Goal: Task Accomplishment & Management: Use online tool/utility

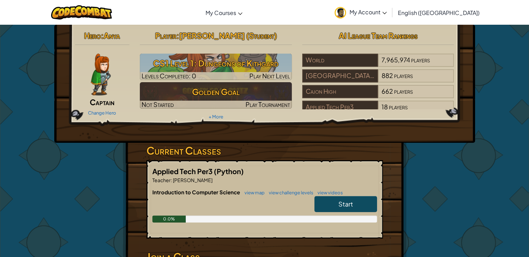
click at [347, 198] on link "Start" at bounding box center [346, 204] width 63 height 16
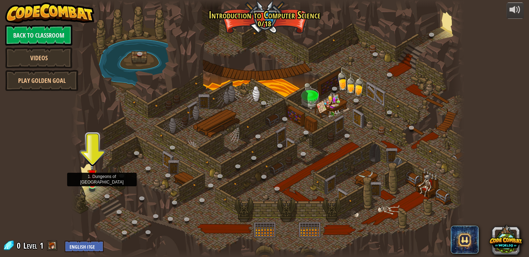
click at [93, 184] on img at bounding box center [92, 174] width 10 height 23
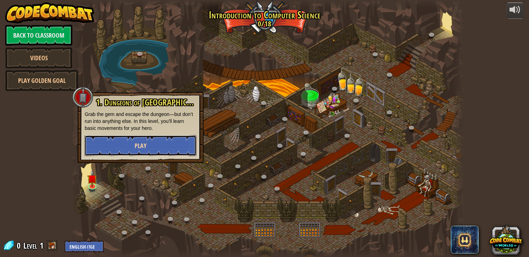
click at [129, 145] on button "Play" at bounding box center [141, 145] width 112 height 21
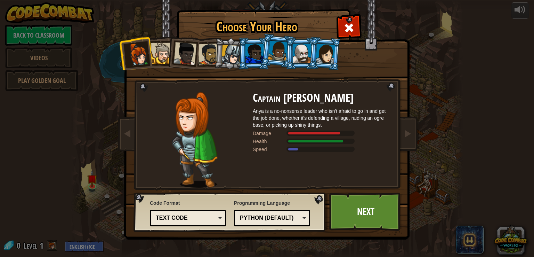
click at [159, 60] on div at bounding box center [161, 53] width 21 height 21
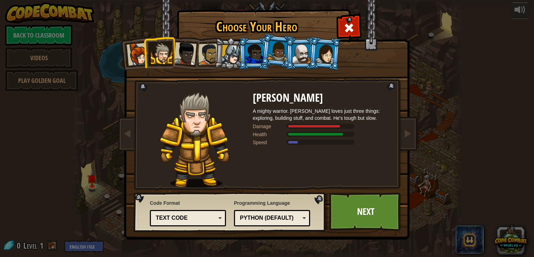
click at [201, 56] on div at bounding box center [209, 54] width 22 height 22
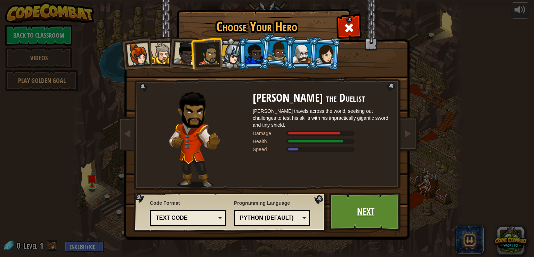
click at [354, 212] on link "Next" at bounding box center [366, 211] width 73 height 38
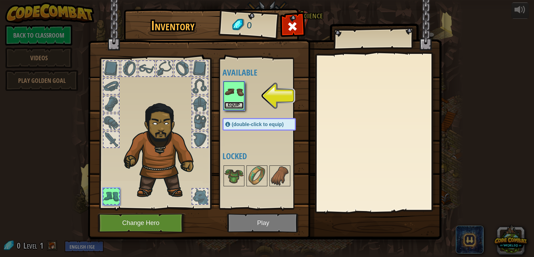
click at [240, 108] on button "Equip" at bounding box center [233, 105] width 19 height 7
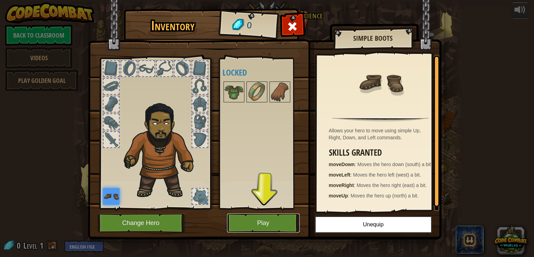
click at [257, 224] on button "Play" at bounding box center [263, 222] width 73 height 19
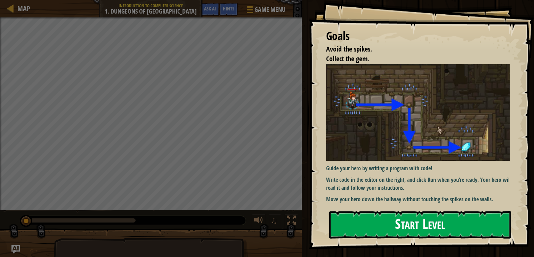
click at [401, 225] on button "Start Level" at bounding box center [421, 224] width 182 height 27
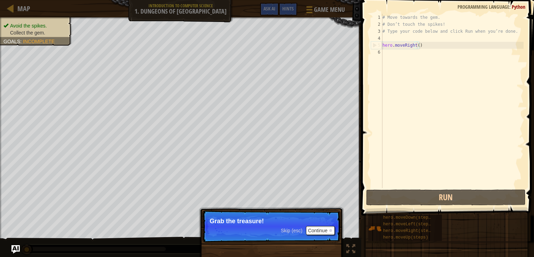
click at [417, 43] on div "# Move towards the gem. # Don’t touch the spikes! # Type your code below and cl…" at bounding box center [452, 108] width 143 height 188
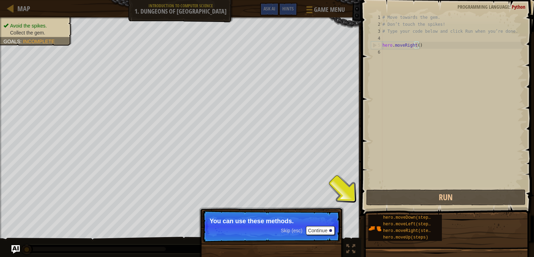
click at [326, 223] on p "You can use these methods." at bounding box center [272, 220] width 124 height 7
click at [315, 227] on button "Continue" at bounding box center [320, 230] width 29 height 9
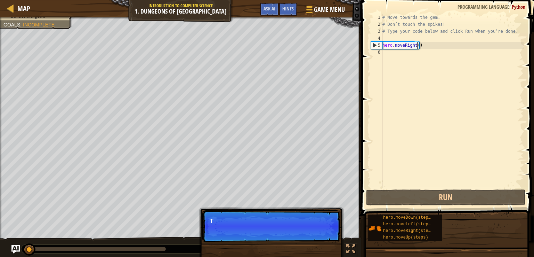
scroll to position [3, 2]
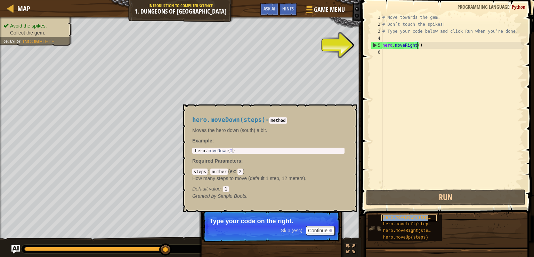
click at [415, 216] on span "hero.moveDown(steps)" at bounding box center [408, 217] width 50 height 5
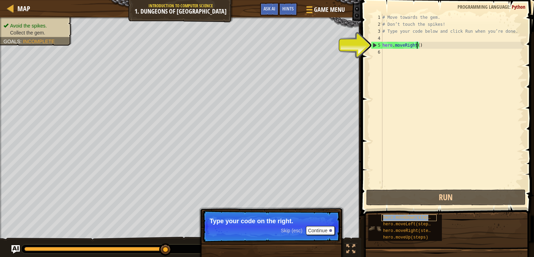
click at [415, 216] on span "hero.moveDown(steps)" at bounding box center [408, 217] width 50 height 5
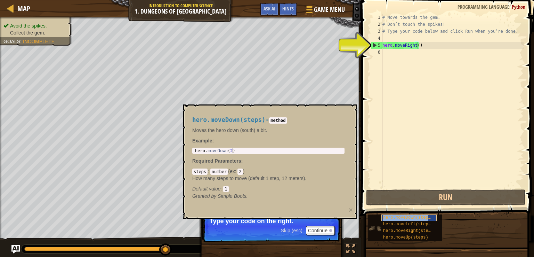
click at [415, 216] on span "hero.moveDown(steps)" at bounding box center [408, 217] width 50 height 5
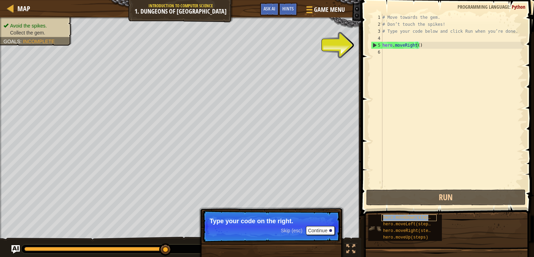
click at [415, 216] on span "hero.moveDown(steps)" at bounding box center [408, 217] width 50 height 5
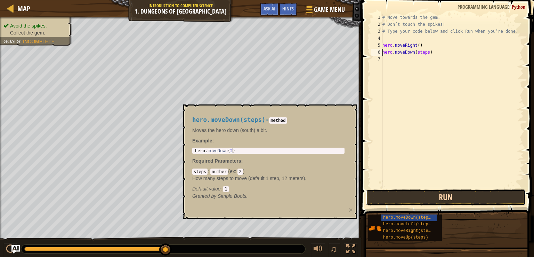
click at [427, 196] on button "Run" at bounding box center [446, 197] width 160 height 16
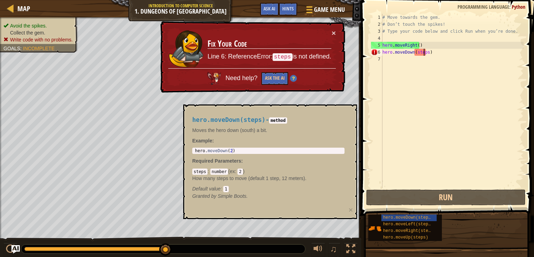
click at [425, 52] on div "# Move towards the gem. # Don’t touch the spikes! # Type your code below and cl…" at bounding box center [452, 108] width 143 height 188
click at [430, 51] on div "# Move towards the gem. # Don’t touch the spikes! # Type your code below and cl…" at bounding box center [452, 108] width 143 height 188
click at [425, 51] on div "# Move towards the gem. # Don’t touch the spikes! # Type your code below and cl…" at bounding box center [452, 108] width 143 height 188
click at [426, 52] on div "# Move towards the gem. # Don’t touch the spikes! # Type your code below and cl…" at bounding box center [452, 108] width 143 height 188
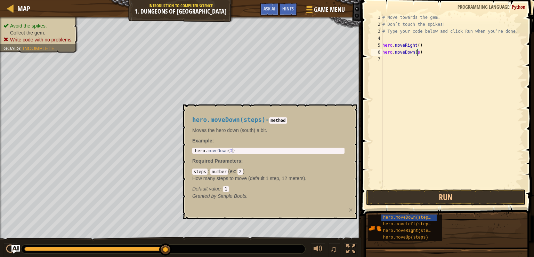
type textarea "hero.moveDown()"
click at [461, 195] on button "Run" at bounding box center [446, 197] width 160 height 16
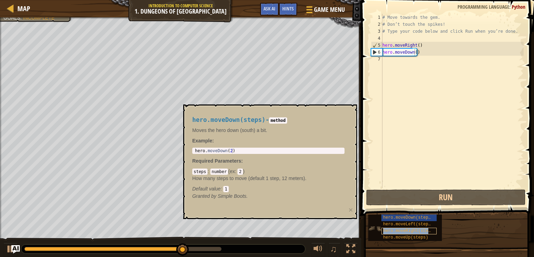
click at [420, 231] on span "hero.moveRight(steps)" at bounding box center [409, 230] width 53 height 5
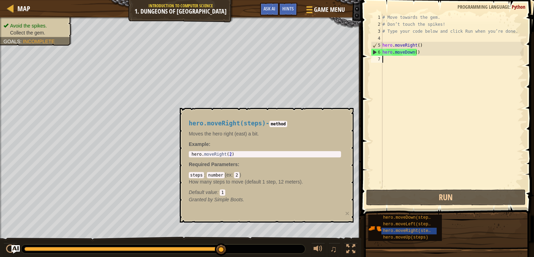
click at [392, 60] on div "# Move towards the gem. # Don’t touch the spikes! # Type your code below and cl…" at bounding box center [452, 108] width 143 height 188
drag, startPoint x: 410, startPoint y: 231, endPoint x: 421, endPoint y: 165, distance: 67.0
drag, startPoint x: 421, startPoint y: 165, endPoint x: 403, endPoint y: 229, distance: 67.1
click at [403, 229] on span "hero.moveRight(steps)" at bounding box center [409, 230] width 53 height 5
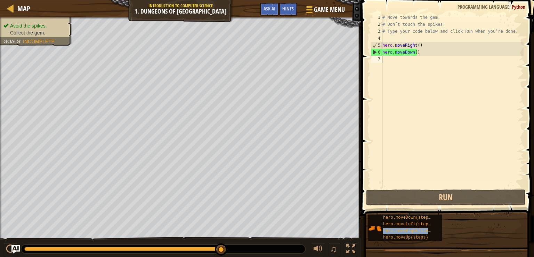
drag, startPoint x: 403, startPoint y: 229, endPoint x: 418, endPoint y: 128, distance: 101.7
drag, startPoint x: 418, startPoint y: 128, endPoint x: 376, endPoint y: 229, distance: 109.3
click at [376, 229] on img at bounding box center [374, 228] width 13 height 13
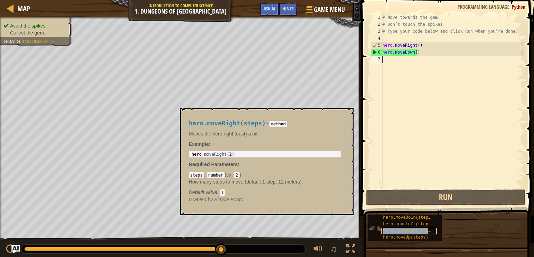
click at [393, 231] on span "hero.moveRight(steps)" at bounding box center [409, 230] width 53 height 5
paste textarea "In [DATE], _____ designed an 'analytical engine' that performed calculations."
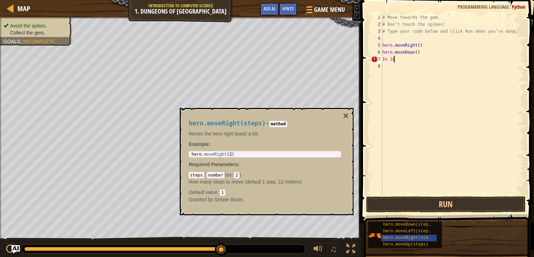
type textarea "I"
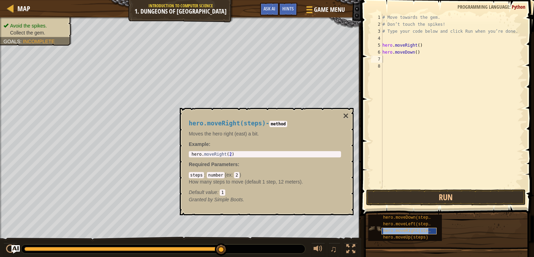
click at [427, 229] on span "hero.moveRight(steps)" at bounding box center [409, 230] width 53 height 5
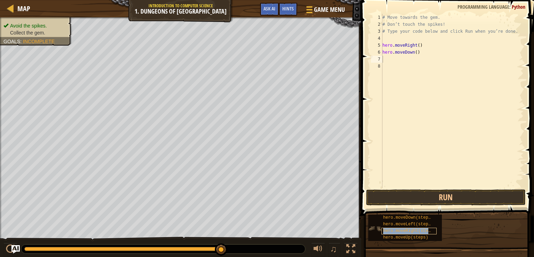
click at [427, 229] on span "hero.moveRight(steps)" at bounding box center [409, 230] width 53 height 5
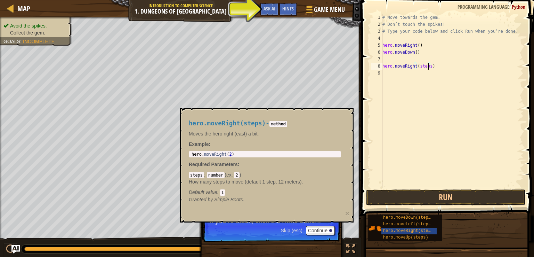
click at [429, 66] on div "# Move towards the gem. # Don’t touch the spikes! # Type your code below and cl…" at bounding box center [452, 108] width 143 height 188
type textarea "hero.moveRight()"
click at [414, 199] on button "Run" at bounding box center [446, 197] width 160 height 16
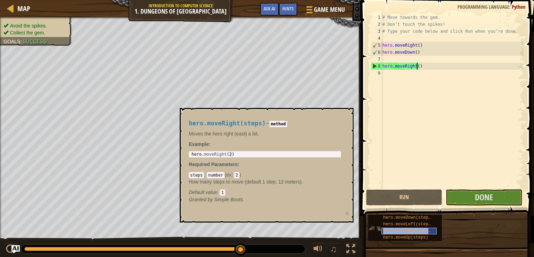
click at [397, 228] on span "hero.moveRight(steps)" at bounding box center [409, 230] width 53 height 5
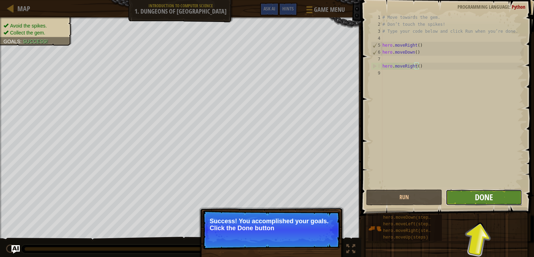
click at [479, 191] on span "Done" at bounding box center [484, 196] width 18 height 11
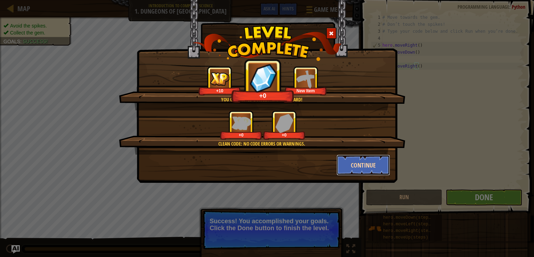
click at [344, 167] on button "Continue" at bounding box center [364, 164] width 54 height 21
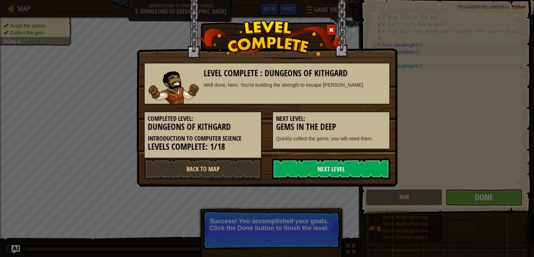
click at [345, 171] on link "Next Level" at bounding box center [331, 168] width 118 height 21
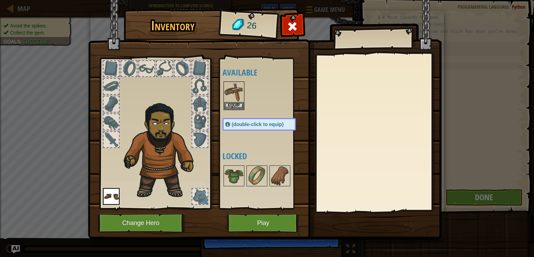
click at [223, 98] on div at bounding box center [266, 95] width 87 height 31
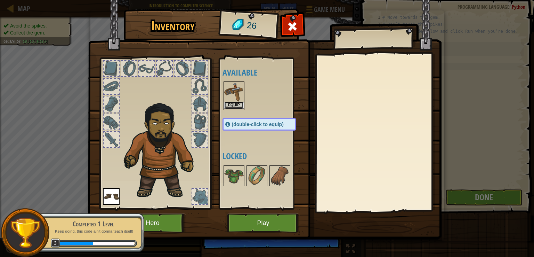
click at [230, 106] on button "Equip" at bounding box center [233, 105] width 19 height 7
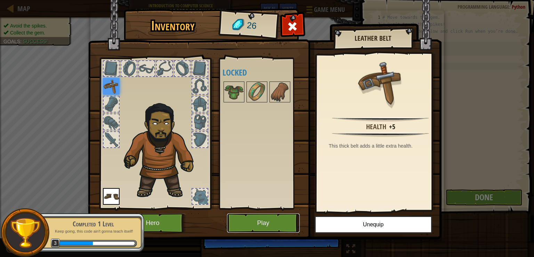
click at [275, 224] on button "Play" at bounding box center [263, 222] width 73 height 19
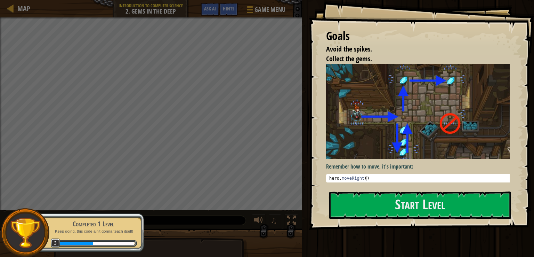
click at [394, 108] on img at bounding box center [420, 111] width 189 height 95
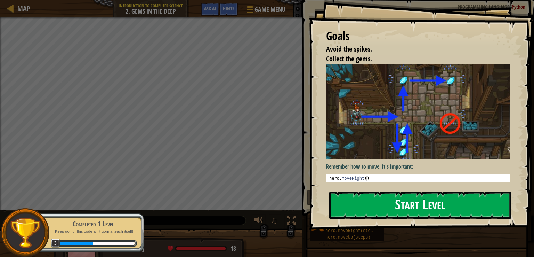
click at [404, 198] on button "Start Level" at bounding box center [421, 204] width 182 height 27
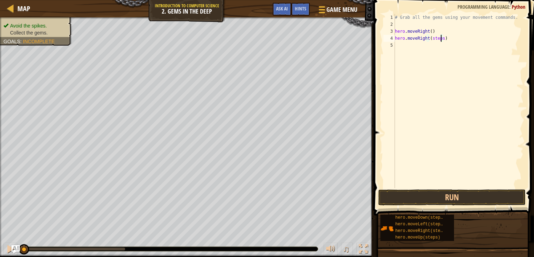
click at [441, 40] on div "# Grab all the gems using your movement commands. hero . moveRight ( ) hero . m…" at bounding box center [459, 108] width 130 height 188
click at [450, 199] on button "Run" at bounding box center [453, 197] width 148 height 16
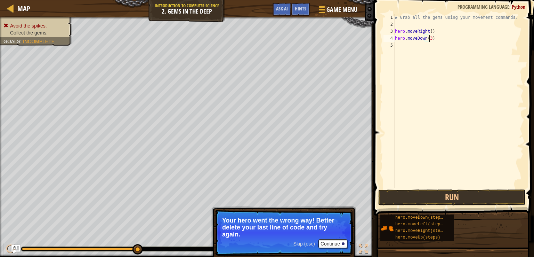
scroll to position [3, 2]
type textarea "hero.moveDown(3)"
click at [469, 193] on button "Run" at bounding box center [453, 197] width 148 height 16
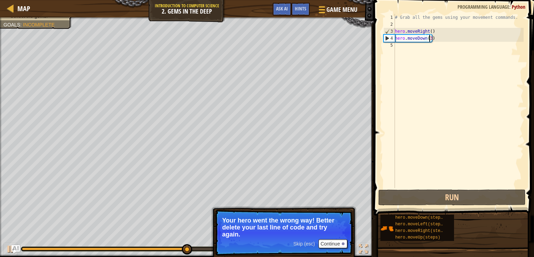
click at [411, 45] on div "# Grab all the gems using your movement commands. hero . moveRight ( ) hero . m…" at bounding box center [459, 108] width 130 height 188
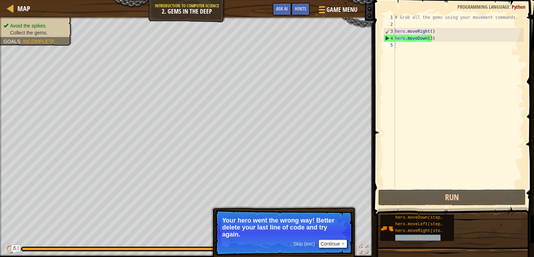
drag, startPoint x: 433, startPoint y: 238, endPoint x: 444, endPoint y: 114, distance: 124.3
drag, startPoint x: 444, startPoint y: 114, endPoint x: 411, endPoint y: 242, distance: 131.6
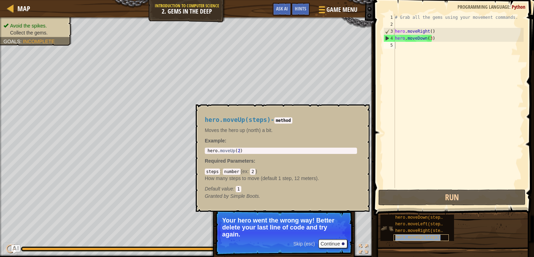
click at [411, 235] on span "hero.moveUp(steps)" at bounding box center [418, 237] width 45 height 5
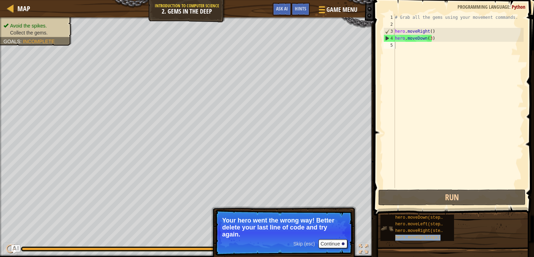
drag, startPoint x: 411, startPoint y: 234, endPoint x: 450, endPoint y: 225, distance: 39.3
drag, startPoint x: 450, startPoint y: 225, endPoint x: 422, endPoint y: 237, distance: 29.9
click at [422, 237] on span "hero.moveUp(steps)" at bounding box center [418, 237] width 45 height 5
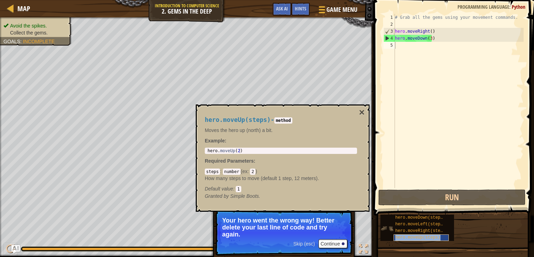
drag, startPoint x: 422, startPoint y: 237, endPoint x: 445, endPoint y: 235, distance: 23.1
click at [445, 235] on div "hero.moveUp(steps)" at bounding box center [421, 237] width 55 height 7
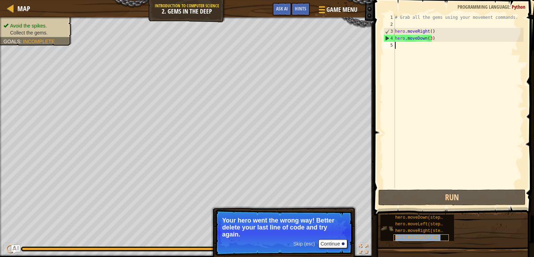
click at [437, 237] on span "hero.moveUp(steps)" at bounding box center [418, 237] width 45 height 5
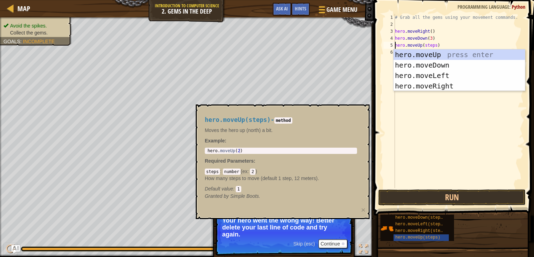
click at [430, 46] on div "# Grab all the gems using your movement commands. hero . moveRight ( ) hero . m…" at bounding box center [459, 108] width 130 height 188
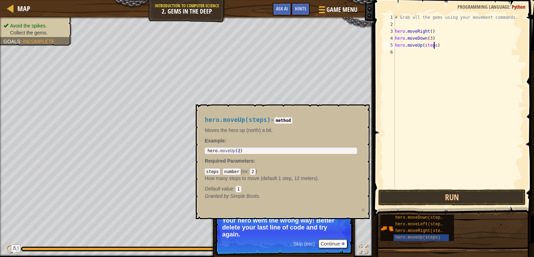
click at [434, 46] on div "# Grab all the gems using your movement commands. hero . moveRight ( ) hero . m…" at bounding box center [459, 108] width 130 height 188
click at [466, 194] on button "Run" at bounding box center [453, 197] width 148 height 16
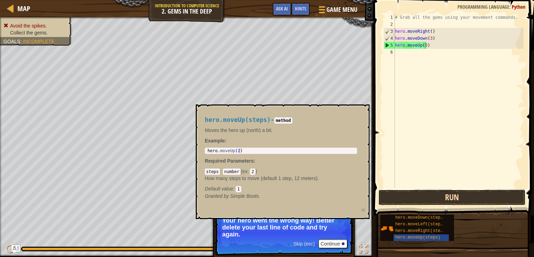
click at [453, 197] on button "Run" at bounding box center [453, 197] width 148 height 16
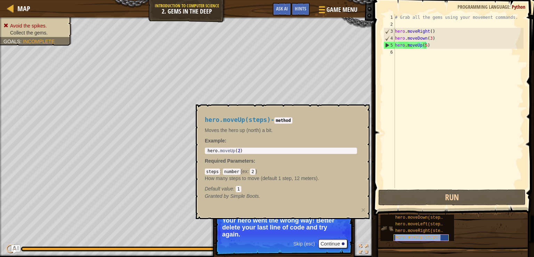
click at [438, 235] on div "hero.moveUp(steps)" at bounding box center [421, 237] width 55 height 7
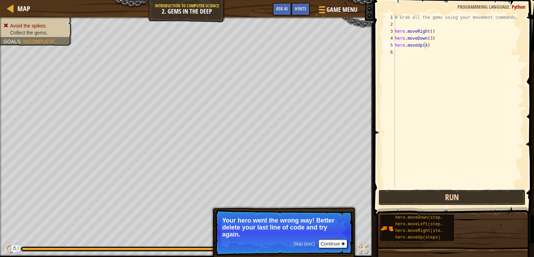
click at [452, 199] on button "Run" at bounding box center [453, 197] width 148 height 16
click at [429, 35] on div "# Grab all the gems using your movement commands. hero . moveRight ( ) hero . m…" at bounding box center [459, 108] width 130 height 188
type textarea "hero.moveDown(2)"
click at [461, 202] on button "Run" at bounding box center [453, 197] width 148 height 16
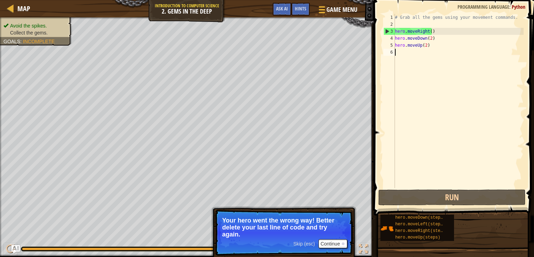
click at [425, 56] on div "# Grab all the gems using your movement commands. hero . moveRight ( ) hero . m…" at bounding box center [459, 108] width 130 height 188
click at [416, 30] on div "# Grab all the gems using your movement commands. hero . moveRight ( ) hero . m…" at bounding box center [459, 108] width 130 height 188
drag, startPoint x: 395, startPoint y: 31, endPoint x: 422, endPoint y: 33, distance: 27.5
click at [422, 33] on div "hero.moveRight() 1 2 3 4 5 6 # Grab all the gems using your movement commands. …" at bounding box center [453, 101] width 142 height 174
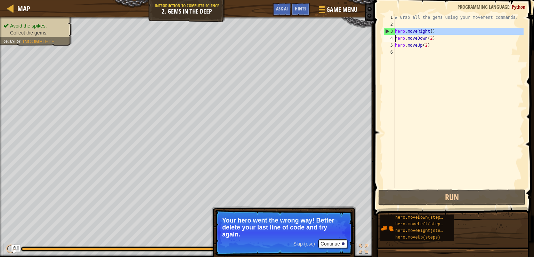
type textarea "hero.moveRight() hero.moveDown(2)"
click at [423, 51] on div "# Grab all the gems using your movement commands. hero . moveRight ( ) hero . m…" at bounding box center [459, 108] width 130 height 188
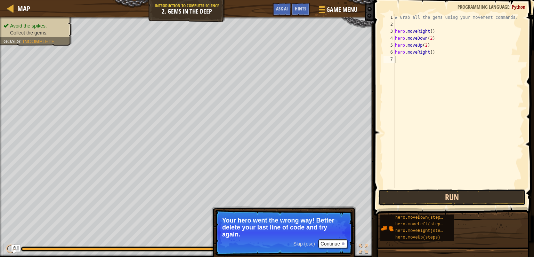
click at [430, 190] on button "Run" at bounding box center [453, 197] width 148 height 16
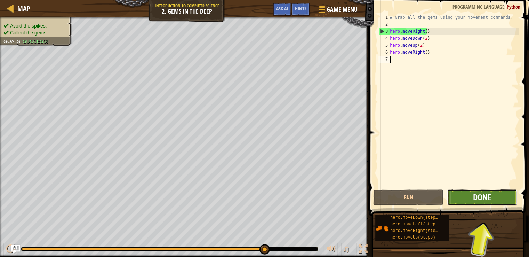
click at [479, 193] on span "Done" at bounding box center [482, 196] width 18 height 11
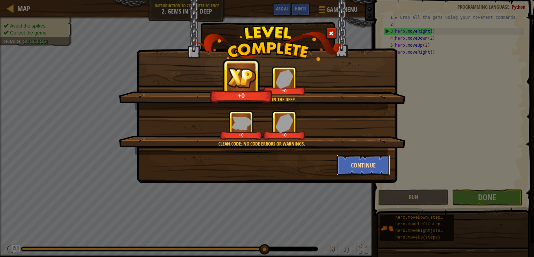
click at [376, 170] on button "Continue" at bounding box center [364, 164] width 54 height 21
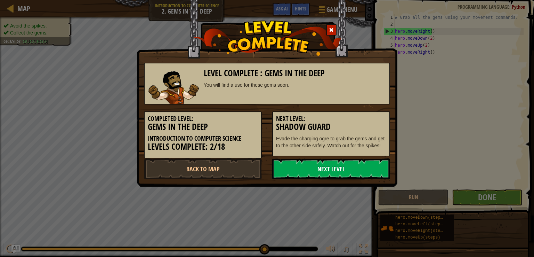
click at [345, 165] on link "Next Level" at bounding box center [331, 168] width 118 height 21
click at [346, 163] on link "Next Level" at bounding box center [331, 168] width 118 height 21
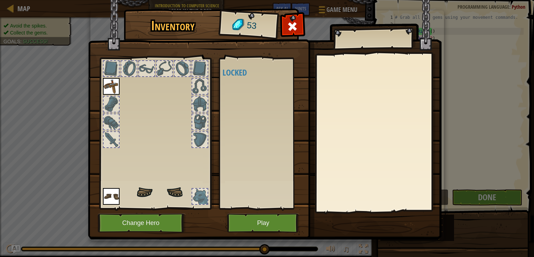
click at [346, 163] on div "Inventory 53 Available (double-click to equip) Locked Equip Unequip Subscribe t…" at bounding box center [267, 125] width 354 height 230
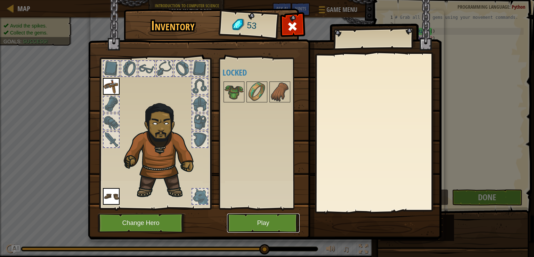
click at [251, 219] on button "Play" at bounding box center [263, 222] width 73 height 19
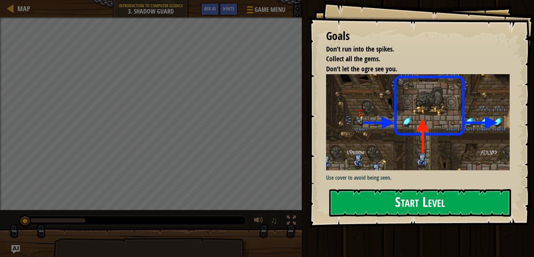
click at [355, 196] on button "Start Level" at bounding box center [421, 202] width 182 height 27
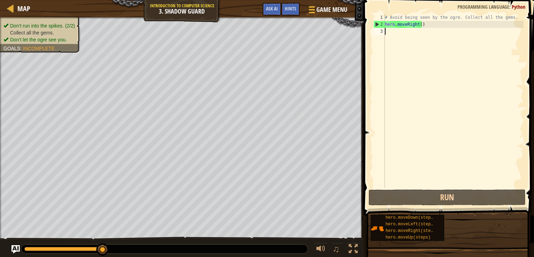
click at [404, 38] on div "# Avoid being seen by the ogre. Collect all the gems. hero . moveRight ( )" at bounding box center [454, 108] width 140 height 188
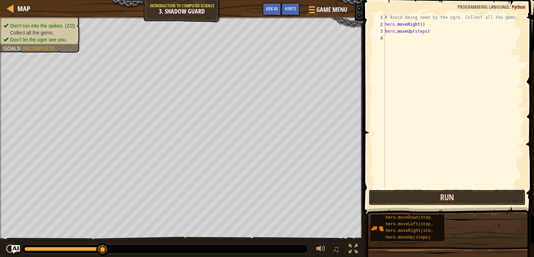
click at [440, 196] on button "Run" at bounding box center [447, 197] width 157 height 16
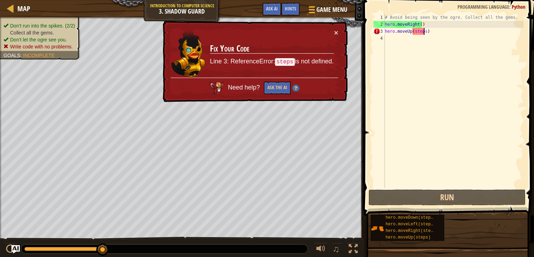
click at [423, 31] on div "# Avoid being seen by the ogre. Collect all the gems. hero . moveRight ( ) hero…" at bounding box center [454, 108] width 140 height 188
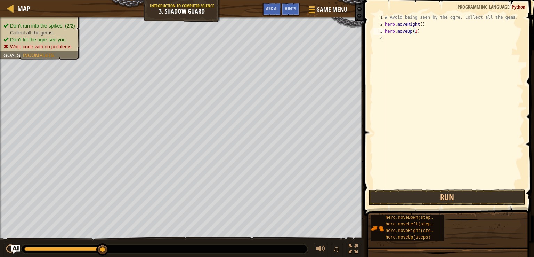
scroll to position [3, 2]
click at [447, 197] on button "Run" at bounding box center [447, 197] width 157 height 16
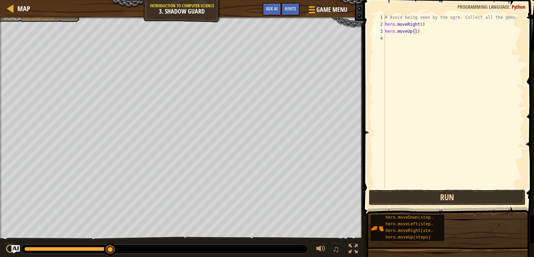
click at [458, 190] on button "Run" at bounding box center [447, 197] width 157 height 16
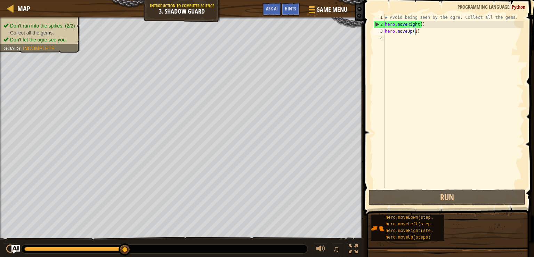
click at [399, 24] on div "# Avoid being seen by the ogre. Collect all the gems. hero . moveRight ( ) hero…" at bounding box center [454, 108] width 140 height 188
type textarea "hero.moveRight()"
drag, startPoint x: 386, startPoint y: 24, endPoint x: 430, endPoint y: 23, distance: 44.2
click at [430, 23] on div "# Avoid being seen by the ogre. Collect all the gems. hero . moveRight ( ) hero…" at bounding box center [454, 108] width 140 height 188
click at [422, 43] on div "# Avoid being seen by the ogre. Collect all the gems. hero . moveRight ( ) hero…" at bounding box center [454, 108] width 140 height 188
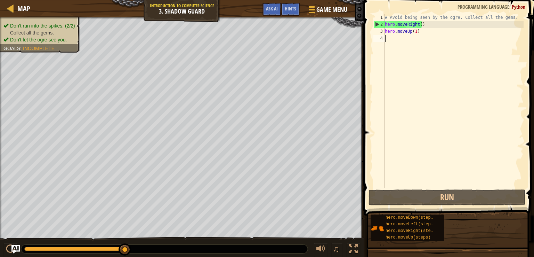
scroll to position [3, 0]
paste textarea "hero.moveRight()"
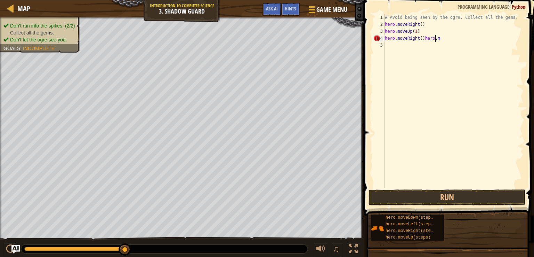
type textarea "hero.moveRight()"
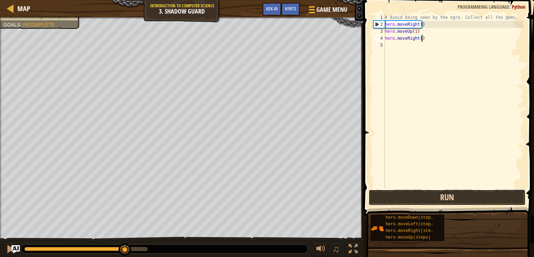
click at [436, 197] on button "Run" at bounding box center [447, 197] width 157 height 16
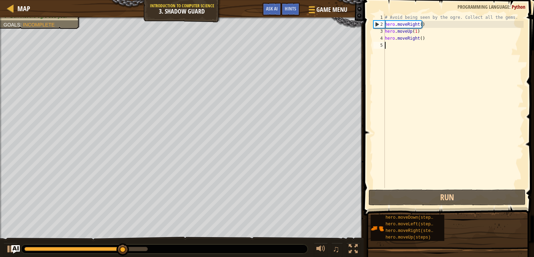
click at [400, 48] on div "# Avoid being seen by the ogre. Collect all the gems. hero . moveRight ( ) hero…" at bounding box center [454, 108] width 140 height 188
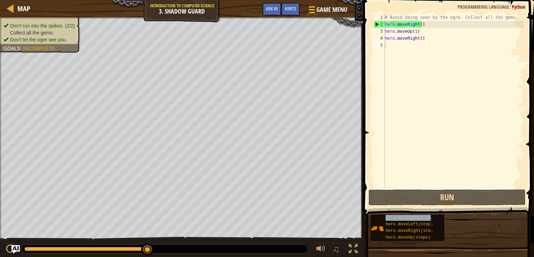
drag, startPoint x: 416, startPoint y: 215, endPoint x: 447, endPoint y: 148, distance: 73.6
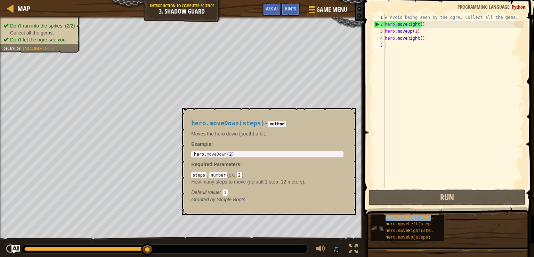
drag, startPoint x: 447, startPoint y: 148, endPoint x: 401, endPoint y: 218, distance: 84.1
click at [401, 218] on span "hero.moveDown(steps)" at bounding box center [411, 217] width 50 height 5
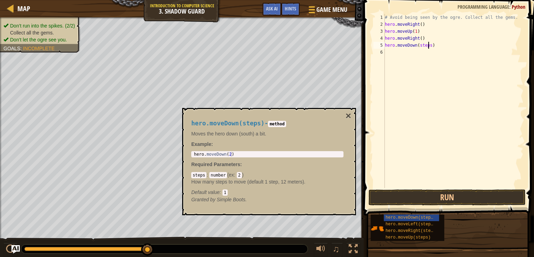
click at [429, 45] on div "# Avoid being seen by the ogre. Collect all the gems. hero . moveRight ( ) hero…" at bounding box center [454, 108] width 140 height 188
type textarea "hero.moveDown()"
click at [432, 197] on button "Run" at bounding box center [447, 197] width 157 height 16
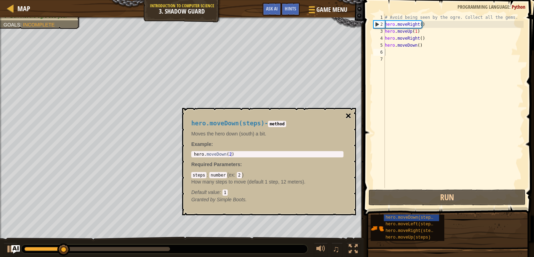
click at [349, 115] on button "×" at bounding box center [349, 116] width 6 height 10
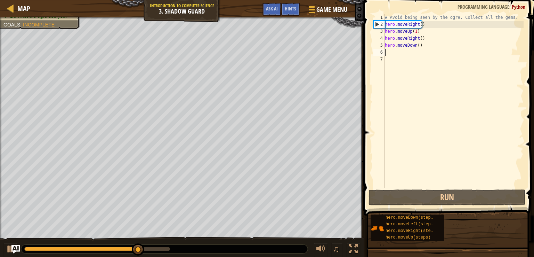
drag, startPoint x: 385, startPoint y: 23, endPoint x: 412, endPoint y: 28, distance: 27.6
click at [412, 28] on div "1 2 3 4 5 6 7 # Avoid being seen by the ogre. Collect all the gems. hero . move…" at bounding box center [448, 101] width 152 height 174
drag, startPoint x: 386, startPoint y: 23, endPoint x: 423, endPoint y: 24, distance: 37.2
click at [423, 24] on div "# Avoid being seen by the ogre. Collect all the gems. hero . moveRight ( ) hero…" at bounding box center [454, 108] width 140 height 188
type textarea "hero.moveRight()"
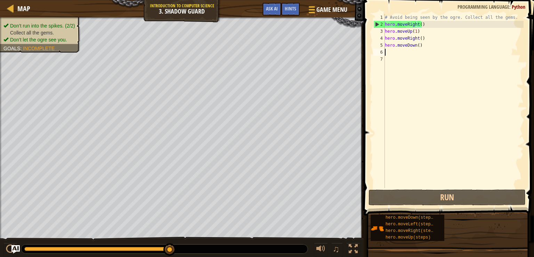
click at [419, 55] on div "# Avoid being seen by the ogre. Collect all the gems. hero . moveRight ( ) hero…" at bounding box center [454, 108] width 140 height 188
paste textarea "hero.moveRight()"
type textarea "hero.moveRight()"
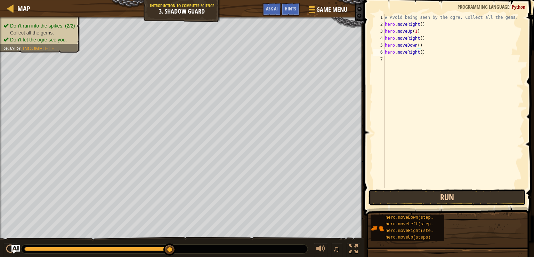
click at [438, 197] on button "Run" at bounding box center [447, 197] width 157 height 16
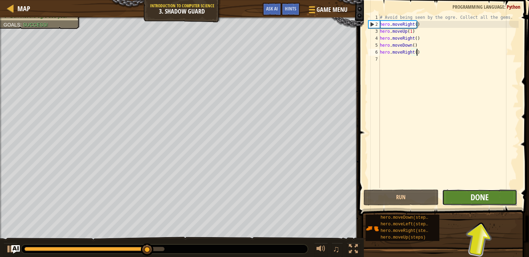
click at [474, 194] on span "Done" at bounding box center [480, 196] width 18 height 11
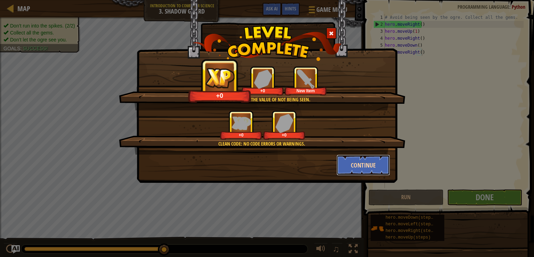
click at [378, 168] on button "Continue" at bounding box center [364, 164] width 54 height 21
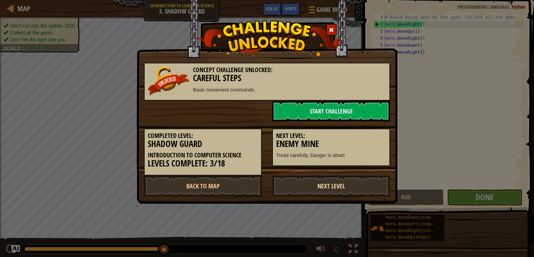
click at [373, 185] on link "Next Level" at bounding box center [331, 185] width 118 height 21
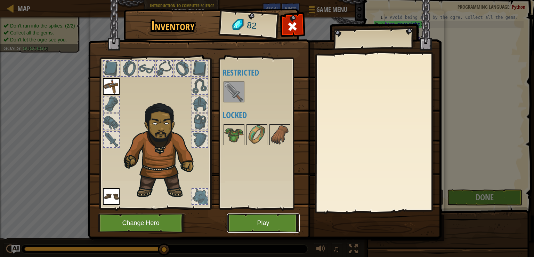
click at [285, 220] on button "Play" at bounding box center [263, 222] width 73 height 19
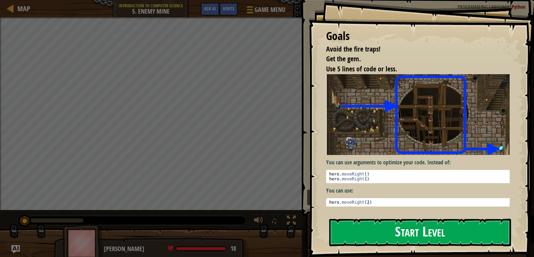
click at [428, 237] on button "Start Level" at bounding box center [421, 232] width 182 height 27
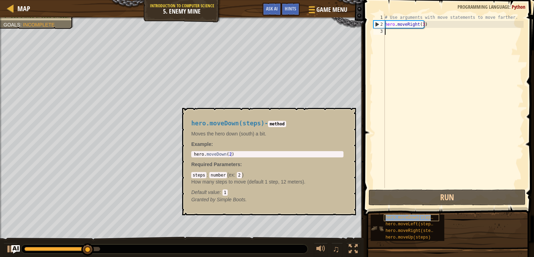
click at [418, 217] on span "hero.moveDown(steps)" at bounding box center [411, 217] width 50 height 5
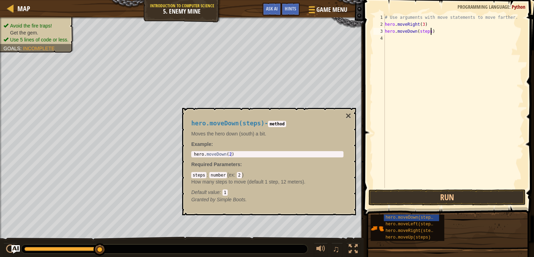
click at [430, 30] on div "# Use arguments with move statements to move farther. hero . moveRight ( 3 ) he…" at bounding box center [454, 108] width 140 height 188
click at [429, 30] on div "# Use arguments with move statements to move farther. hero . moveRight ( 3 ) he…" at bounding box center [454, 108] width 140 height 188
type textarea "hero.moveDown()"
click at [417, 40] on div "# Use arguments with move statements to move farther. hero . moveRight ( 3 ) he…" at bounding box center [454, 108] width 140 height 188
click at [415, 33] on div "# Use arguments with move statements to move farther. hero . moveRight ( 3 ) he…" at bounding box center [454, 108] width 140 height 188
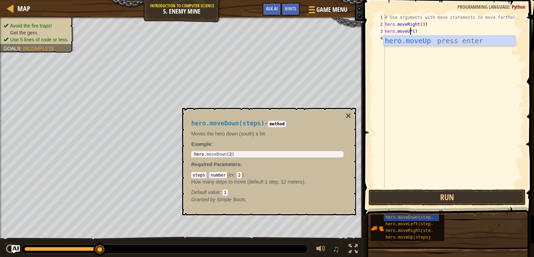
scroll to position [3, 2]
type textarea "hero.moveUp()"
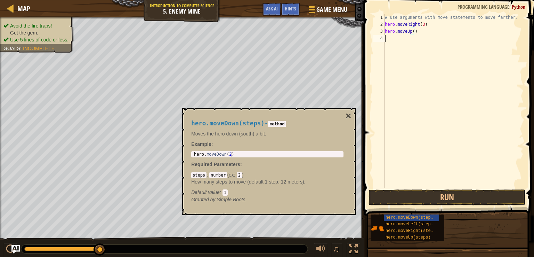
click at [423, 51] on div "# Use arguments with move statements to move farther. hero . moveRight ( 3 ) he…" at bounding box center [454, 108] width 140 height 188
click at [347, 118] on button "×" at bounding box center [349, 116] width 6 height 10
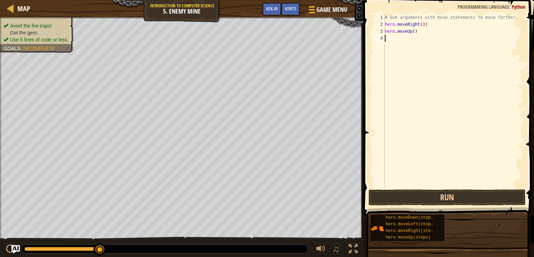
click at [402, 38] on div "# Use arguments with move statements to move farther. hero . moveRight ( 3 ) he…" at bounding box center [454, 108] width 140 height 188
paste textarea "hero.moveRight()"
type textarea "hero.moveRight()"
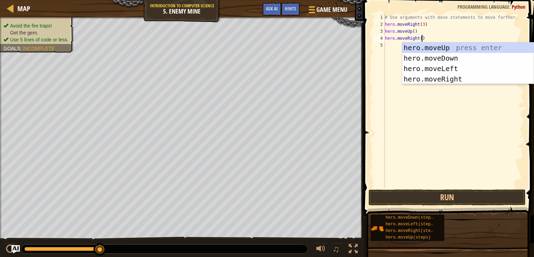
click at [384, 46] on div "5" at bounding box center [379, 45] width 11 height 7
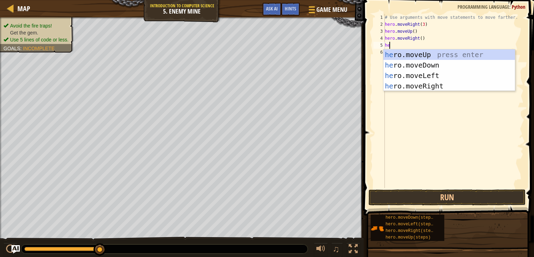
type textarea "her"
click at [395, 50] on div "her o.moveUp press enter her o.moveDown press enter her o.moveLeft press enter …" at bounding box center [450, 80] width 132 height 63
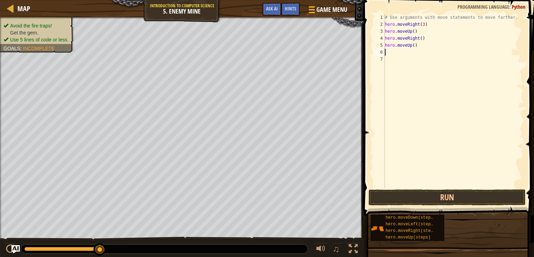
click at [419, 47] on div "# Use arguments with move statements to move farther. hero . moveRight ( 3 ) he…" at bounding box center [454, 108] width 140 height 188
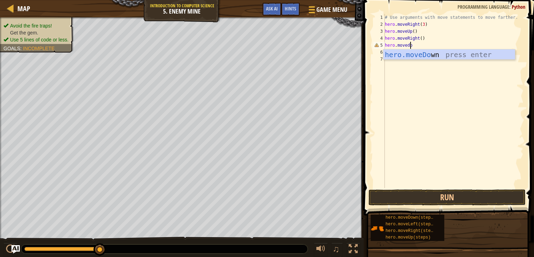
scroll to position [3, 2]
click at [425, 58] on div "hero.moveD own press enter" at bounding box center [450, 64] width 132 height 31
type textarea "hero.moveDown()"
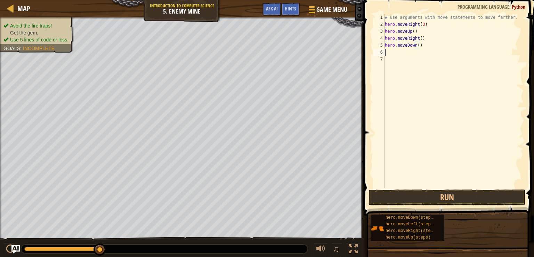
click at [402, 55] on div "# Use arguments with move statements to move farther. hero . moveRight ( 3 ) he…" at bounding box center [454, 108] width 140 height 188
click at [425, 197] on button "Run" at bounding box center [447, 197] width 157 height 16
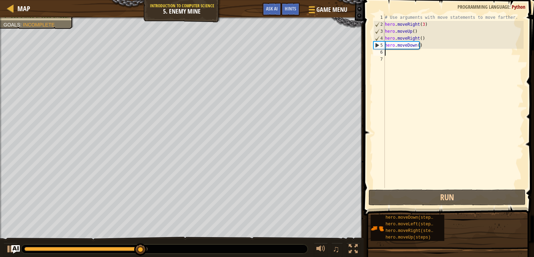
click at [417, 44] on div "# Use arguments with move statements to move farther. hero . moveRight ( 3 ) he…" at bounding box center [454, 108] width 140 height 188
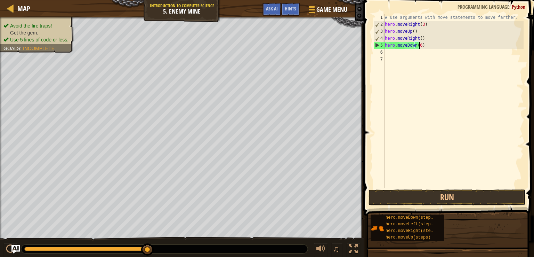
scroll to position [3, 2]
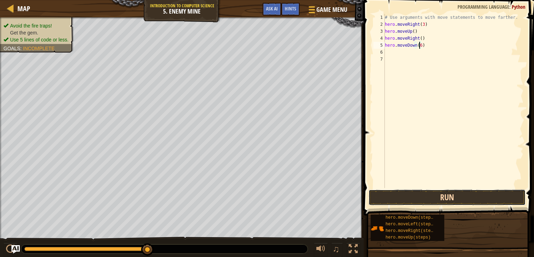
click at [438, 199] on button "Run" at bounding box center [447, 197] width 157 height 16
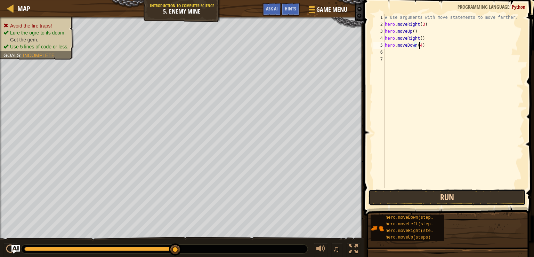
click at [440, 194] on button "Run" at bounding box center [447, 197] width 157 height 16
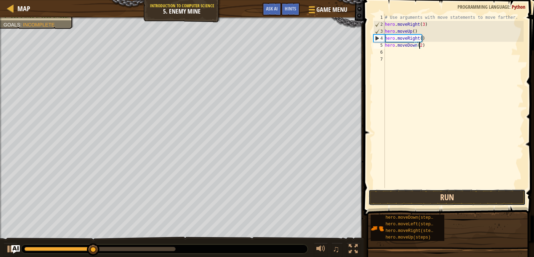
click at [445, 195] on button "Run" at bounding box center [447, 197] width 157 height 16
type textarea "hero.moveDown(3)"
click at [445, 195] on button "Run" at bounding box center [447, 197] width 157 height 16
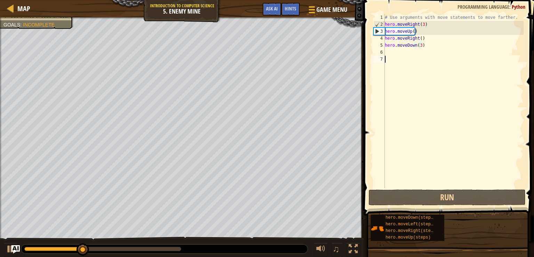
click at [412, 56] on div "# Use arguments with move statements to move farther. hero . moveRight ( 3 ) he…" at bounding box center [454, 108] width 140 height 188
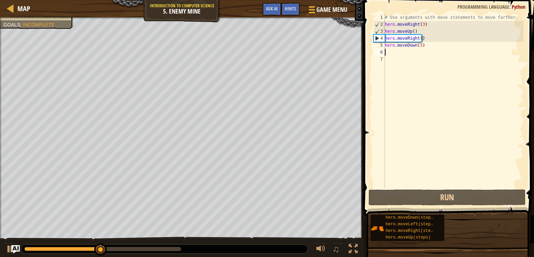
click at [404, 49] on div "# Use arguments with move statements to move farther. hero . moveRight ( 3 ) he…" at bounding box center [454, 108] width 140 height 188
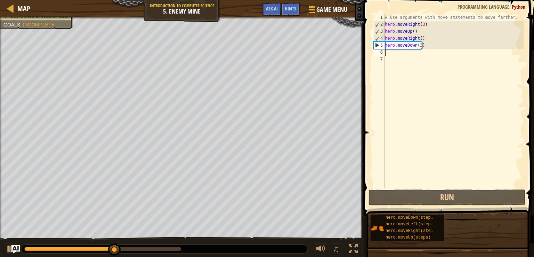
paste textarea "hero.moveRight()"
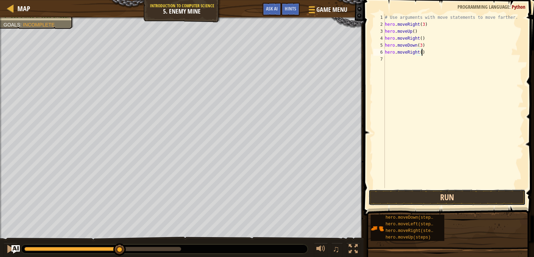
click at [426, 197] on button "Run" at bounding box center [447, 197] width 157 height 16
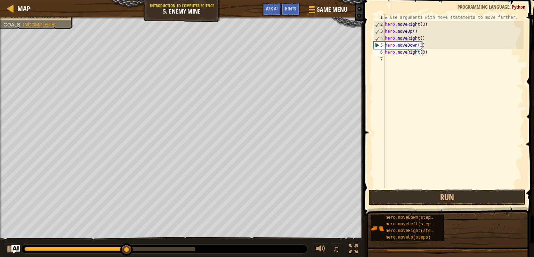
scroll to position [3, 3]
type textarea "hero.moveRight(3)"
click at [430, 198] on button "Run" at bounding box center [447, 197] width 157 height 16
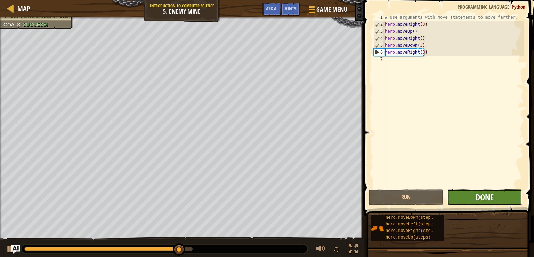
click at [482, 198] on span "Done" at bounding box center [485, 196] width 18 height 11
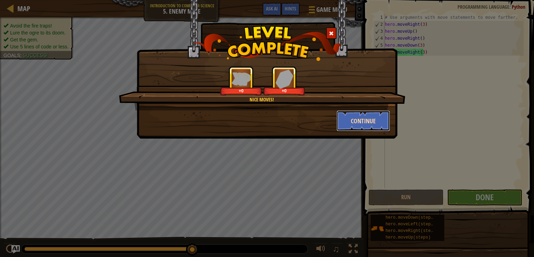
click at [370, 120] on button "Continue" at bounding box center [364, 120] width 54 height 21
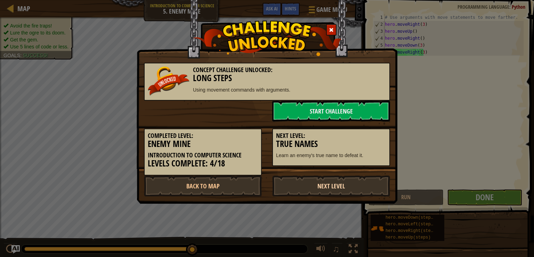
click at [338, 184] on link "Next Level" at bounding box center [331, 185] width 118 height 21
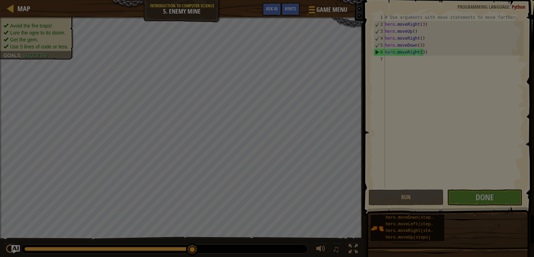
click at [338, 1] on body "Map Introduction to Computer Science 5. Enemy Mine Game Menu Done Hints Ask AI …" at bounding box center [267, 0] width 534 height 1
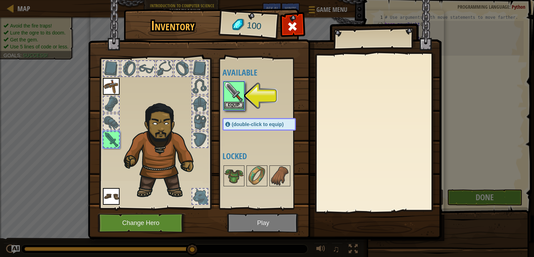
click at [238, 101] on img at bounding box center [233, 91] width 19 height 19
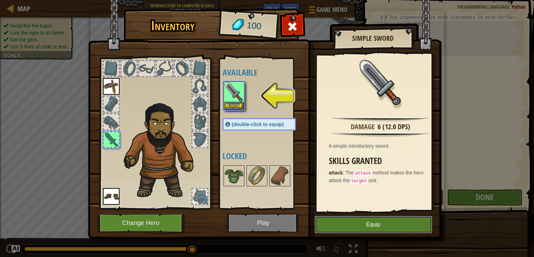
drag, startPoint x: 336, startPoint y: 220, endPoint x: 334, endPoint y: 214, distance: 7.0
click at [334, 214] on div "Inventory 100 Available Equip Equip Equip (double-click to equip) Locked Simple…" at bounding box center [267, 125] width 354 height 230
click at [334, 214] on img at bounding box center [265, 113] width 354 height 253
drag, startPoint x: 333, startPoint y: 225, endPoint x: 328, endPoint y: 229, distance: 5.7
click at [328, 229] on button "Equip" at bounding box center [374, 224] width 118 height 17
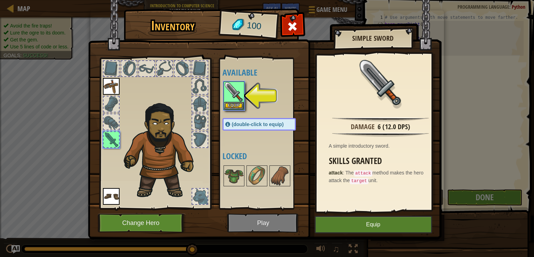
click at [0, 0] on button "Unequip" at bounding box center [0, 0] width 0 height 0
click at [333, 226] on button "Equip" at bounding box center [374, 224] width 118 height 17
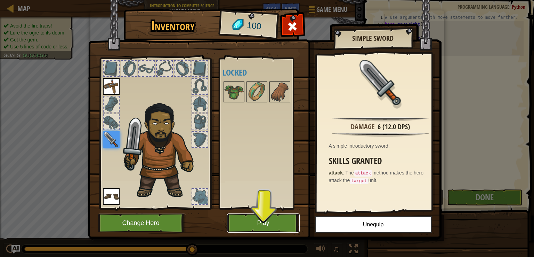
click at [285, 223] on button "Play" at bounding box center [263, 222] width 73 height 19
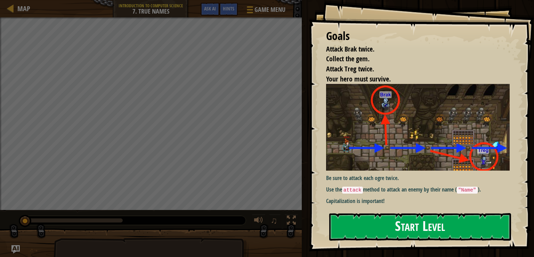
click at [430, 213] on button "Start Level" at bounding box center [421, 226] width 182 height 27
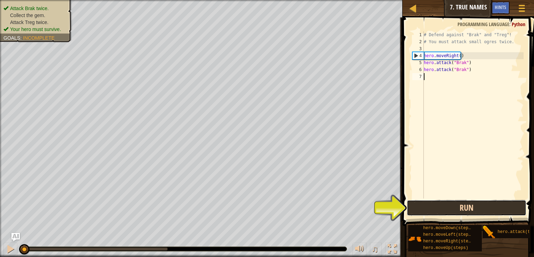
click at [458, 202] on button "Run" at bounding box center [467, 208] width 120 height 16
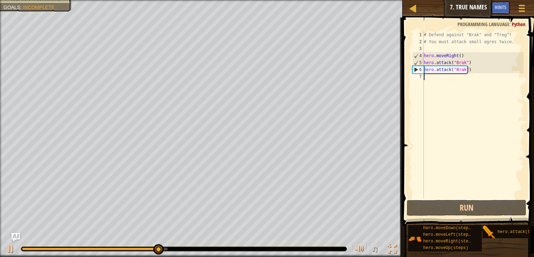
paste textarea "hero.moveRight()"
type textarea "hero.moveRight()"
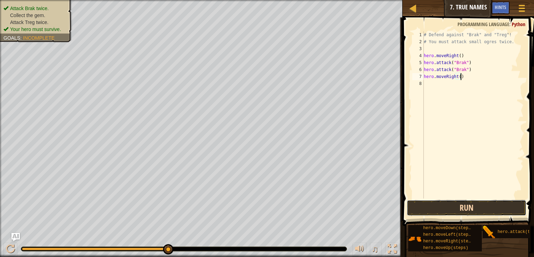
click at [438, 208] on button "Run" at bounding box center [467, 208] width 120 height 16
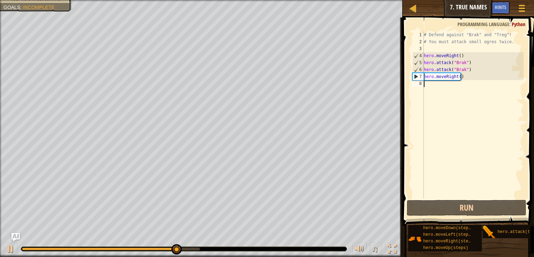
click at [443, 87] on div "# Defend against "Brak" and "Treg"! # You must attack small ogres twice. hero .…" at bounding box center [473, 121] width 101 height 181
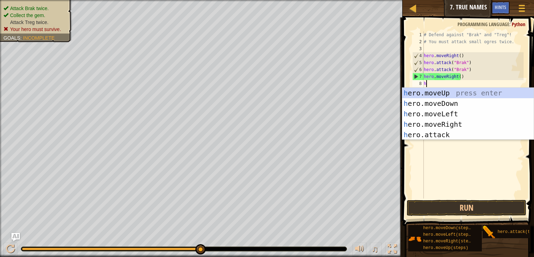
scroll to position [3, 0]
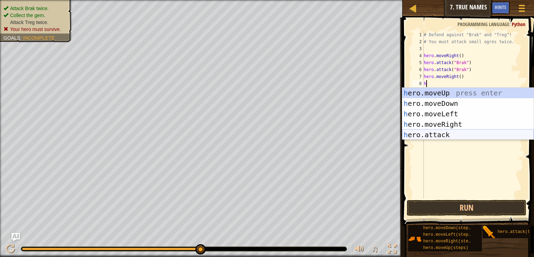
click at [441, 133] on div "h ero.moveUp press enter h ero.moveDown press enter h ero.moveLeft press enter …" at bounding box center [469, 124] width 132 height 73
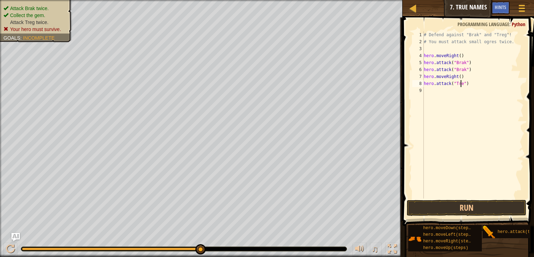
scroll to position [3, 3]
type textarea "hero.attack("Treg")"
click at [478, 204] on button "Run" at bounding box center [467, 208] width 120 height 16
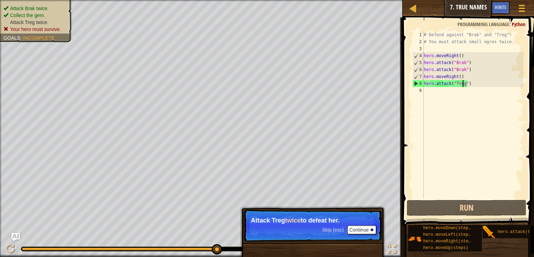
click at [444, 94] on div "# Defend against "Brak" and "Treg"! # You must attack small ogres twice. hero .…" at bounding box center [473, 121] width 101 height 181
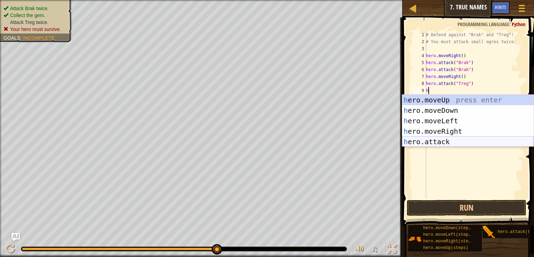
click at [453, 141] on div "h ero.moveUp press enter h ero.moveDown press enter h ero.moveLeft press enter …" at bounding box center [469, 131] width 132 height 73
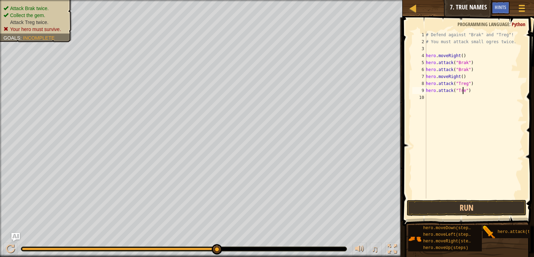
scroll to position [3, 3]
type textarea "hero.attack("Treg")"
click at [452, 216] on span at bounding box center [469, 111] width 137 height 229
click at [452, 209] on button "Run" at bounding box center [467, 208] width 120 height 16
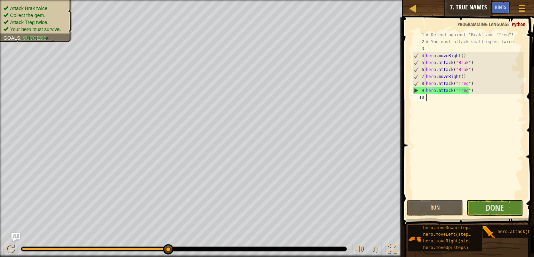
click at [446, 103] on div "# Defend against "Brak" and "Treg"! # You must attack small ogres twice. hero .…" at bounding box center [474, 121] width 99 height 181
paste textarea "hero.moveRight()"
type textarea "hero.moveRight()"
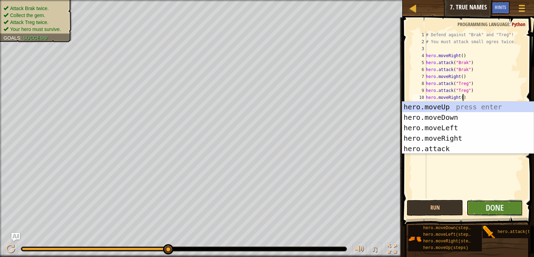
click at [505, 207] on button "Done" at bounding box center [495, 208] width 56 height 16
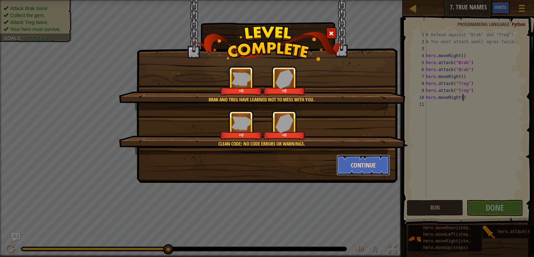
click at [373, 161] on button "Continue" at bounding box center [364, 164] width 54 height 21
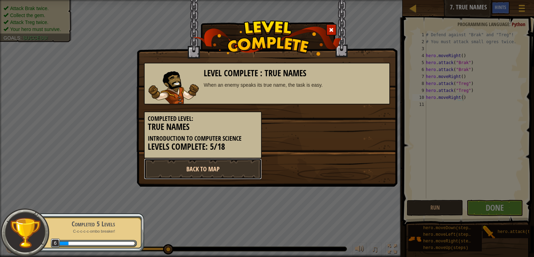
click at [251, 166] on link "Back to Map" at bounding box center [203, 168] width 118 height 21
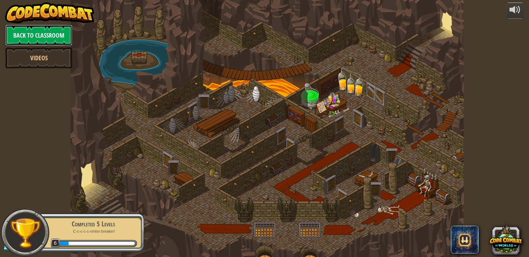
click at [55, 34] on link "Back to Classroom" at bounding box center [38, 35] width 67 height 21
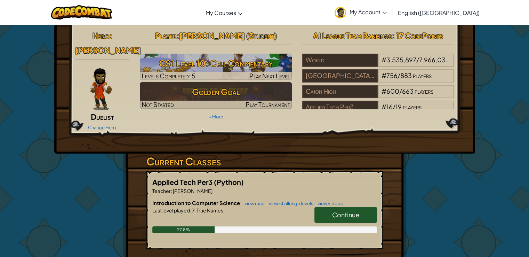
click at [334, 211] on span "Continue" at bounding box center [345, 215] width 27 height 8
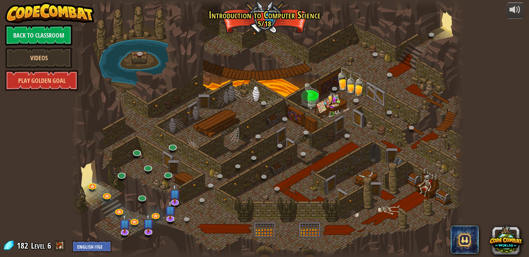
click at [176, 222] on div at bounding box center [267, 128] width 393 height 257
click at [173, 220] on link at bounding box center [171, 218] width 14 height 14
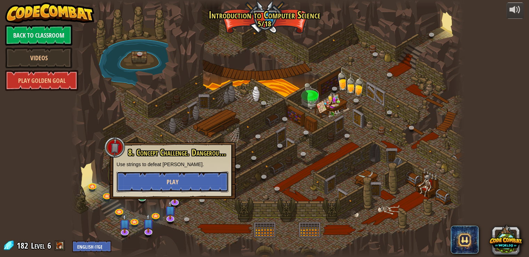
click at [194, 180] on button "Play" at bounding box center [173, 181] width 112 height 21
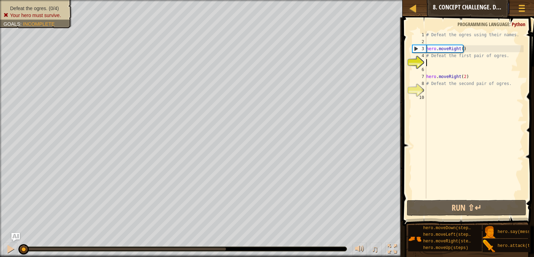
click at [441, 57] on div "# Defeat the ogres using their names. hero . moveRight ( ) # Defeat the first p…" at bounding box center [474, 121] width 99 height 181
click at [506, 58] on div "# Defeat the ogres using their names. hero . moveRight ( ) # Defeat the first p…" at bounding box center [474, 121] width 99 height 181
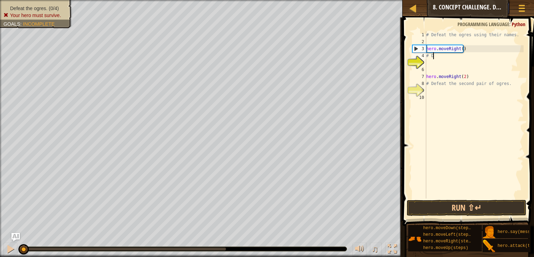
type textarea "#"
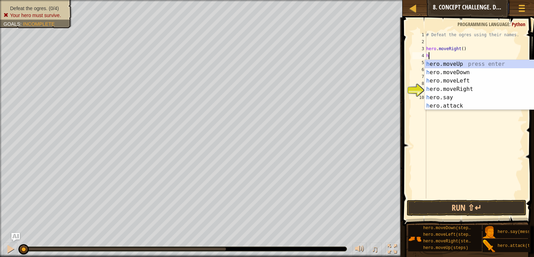
scroll to position [3, 0]
click at [493, 102] on div "h ero.moveUp press enter h ero.moveDown press enter h ero.moveLeft press enter …" at bounding box center [491, 93] width 132 height 67
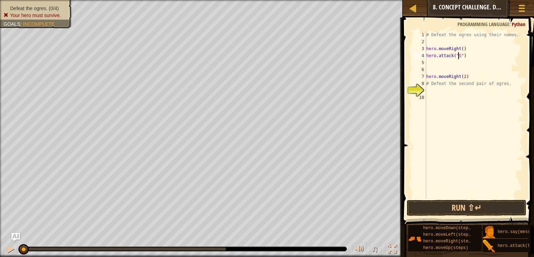
scroll to position [3, 3]
type textarea "hero.attack("Sog")"
click at [493, 69] on div "# Defeat the ogres using their names. hero . moveRight ( ) hero . attack ( "Sog…" at bounding box center [474, 121] width 99 height 181
click at [486, 64] on div "# Defeat the ogres using their names. hero . moveRight ( ) hero . attack ( "Sog…" at bounding box center [474, 121] width 99 height 181
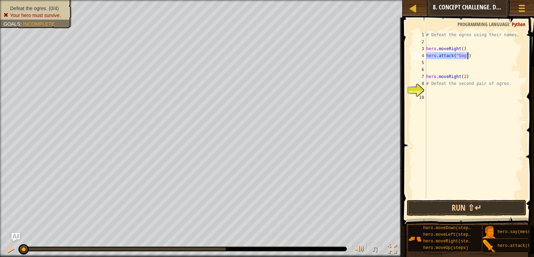
drag, startPoint x: 427, startPoint y: 53, endPoint x: 475, endPoint y: 56, distance: 47.8
click at [475, 56] on div "# Defeat the ogres using their names. hero . moveRight ( ) hero . attack ( "Sog…" at bounding box center [474, 121] width 99 height 181
type textarea "hero.attack("Sog")"
click at [459, 63] on div "# Defeat the ogres using their names. hero . moveRight ( ) hero . attack ( "Sog…" at bounding box center [474, 121] width 99 height 181
type textarea "hero.attack("Sog")"
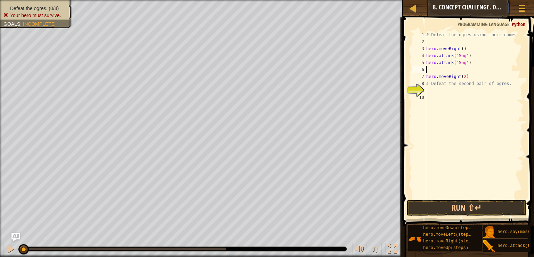
click at [456, 69] on div "# Defeat the ogres using their names. hero . moveRight ( ) hero . attack ( "Sog…" at bounding box center [474, 121] width 99 height 181
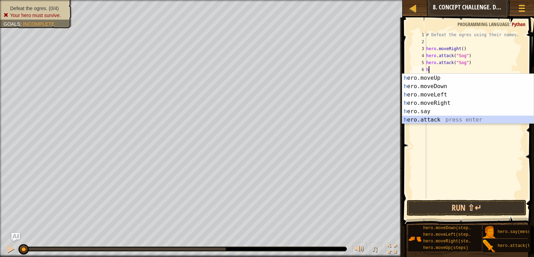
click at [448, 119] on div "h ero.moveUp press enter h ero.moveDown press enter h ero.moveLeft press enter …" at bounding box center [469, 107] width 132 height 67
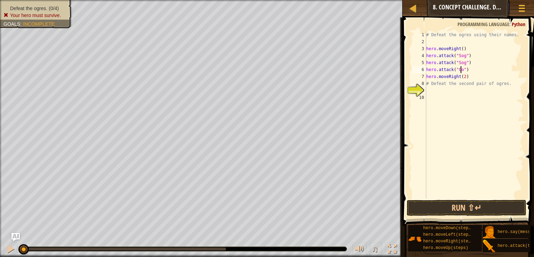
scroll to position [3, 3]
click at [489, 208] on button "Run ⇧↵" at bounding box center [467, 208] width 120 height 16
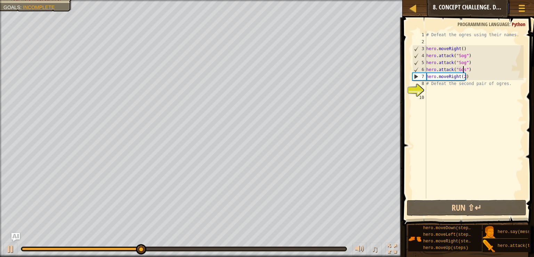
click at [475, 72] on div "# Defeat the ogres using their names. hero . moveRight ( ) hero . attack ( "Sog…" at bounding box center [474, 121] width 99 height 181
click at [475, 78] on div "# Defeat the ogres using their names. hero . moveRight ( ) hero . attack ( "Sog…" at bounding box center [474, 121] width 99 height 181
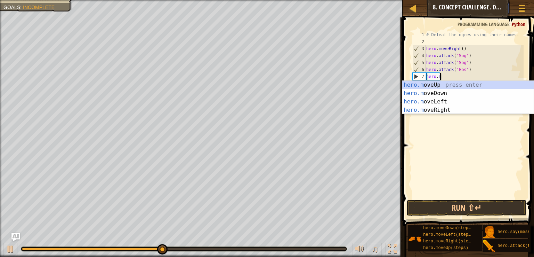
scroll to position [3, 0]
type textarea "h"
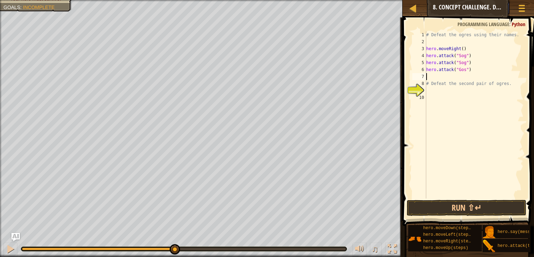
paste textarea "hero.attack("Sog")"
click at [462, 76] on div "# Defeat the ogres using their names. hero . moveRight ( ) hero . attack ( "Sog…" at bounding box center [474, 121] width 99 height 181
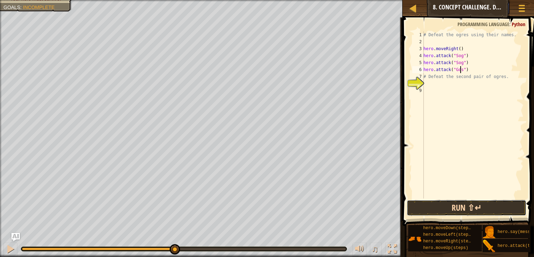
click at [460, 210] on button "Run ⇧↵" at bounding box center [467, 208] width 120 height 16
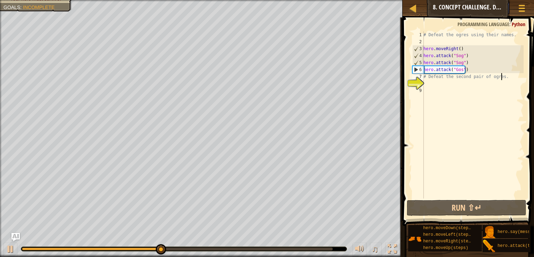
click at [509, 77] on div "# Defeat the ogres using their names. hero . moveRight ( ) hero . attack ( "Sog…" at bounding box center [473, 121] width 102 height 181
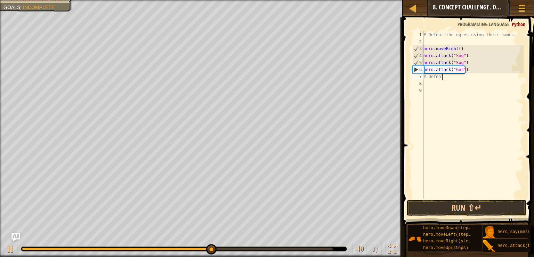
scroll to position [3, 0]
type textarea "#"
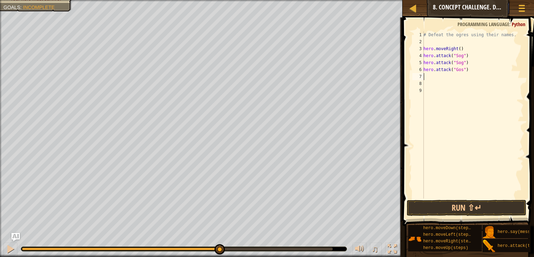
paste textarea "hero.attack("Sog")"
type textarea "hero.attack("Gos")"
click at [465, 204] on button "Run ⇧↵" at bounding box center [467, 208] width 120 height 16
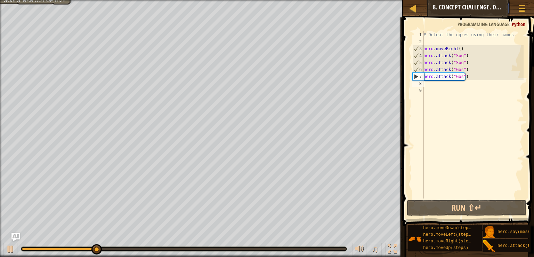
click at [466, 84] on div "# Defeat the ogres using their names. hero . moveRight ( ) hero . attack ( "Sog…" at bounding box center [473, 121] width 102 height 181
type textarea "m"
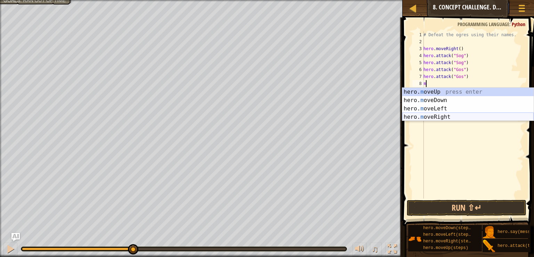
click at [456, 119] on div "hero. m oveUp press enter hero. m oveDown press enter hero. m oveLeft press ent…" at bounding box center [469, 113] width 132 height 50
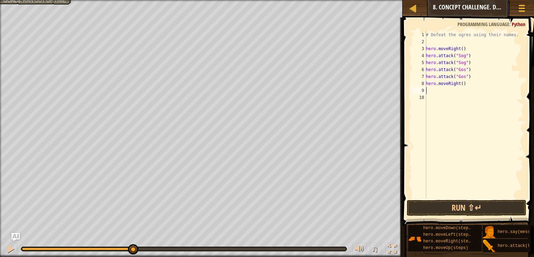
click at [460, 93] on div "# Defeat the ogres using their names. hero . moveRight ( ) hero . attack ( "Sog…" at bounding box center [474, 121] width 99 height 181
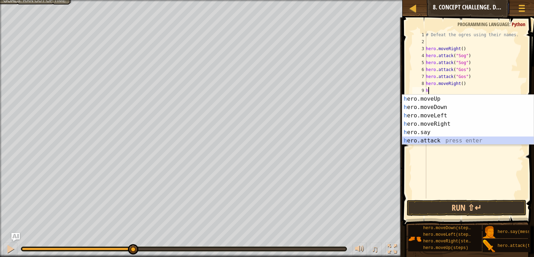
click at [452, 140] on div "h ero.moveUp press enter h ero.moveDown press enter h ero.moveLeft press enter …" at bounding box center [469, 128] width 132 height 67
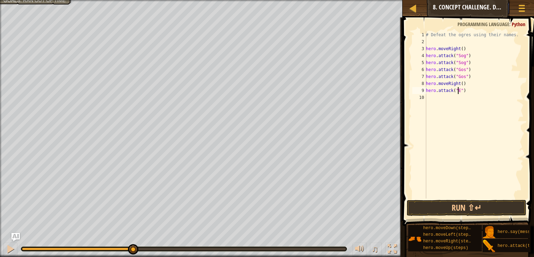
scroll to position [3, 3]
type textarea "hero.attack("Ergo")"
click at [447, 102] on div "# Defeat the ogres using their names. hero . moveRight ( ) hero . attack ( "Sog…" at bounding box center [474, 121] width 99 height 181
click at [445, 98] on div "# Defeat the ogres using their names. hero . moveRight ( ) hero . attack ( "Sog…" at bounding box center [474, 121] width 99 height 181
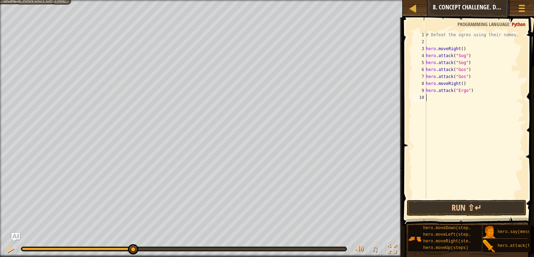
click at [445, 98] on div "# Defeat the ogres using their names. hero . moveRight ( ) hero . attack ( "Sog…" at bounding box center [474, 121] width 99 height 181
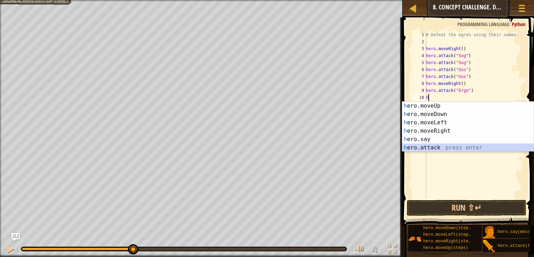
click at [444, 148] on div "h ero.moveUp press enter h ero.moveDown press enter h ero.moveLeft press enter …" at bounding box center [469, 135] width 132 height 67
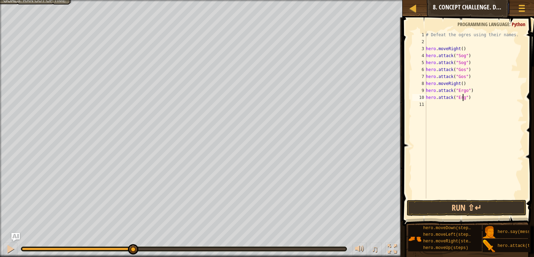
type textarea "hero.attack("Ergo")"
click at [448, 108] on div "# Defeat the ogres using their names. hero . moveRight ( ) hero . attack ( "Sog…" at bounding box center [474, 121] width 99 height 181
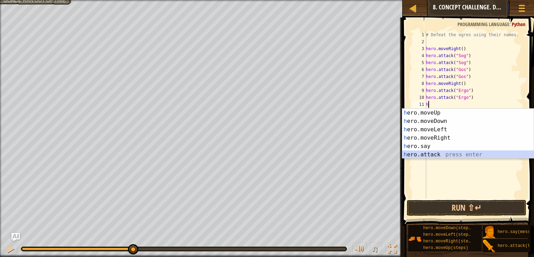
click at [434, 156] on div "h ero.moveUp press enter h ero.moveDown press enter h ero.moveLeft press enter …" at bounding box center [469, 142] width 132 height 67
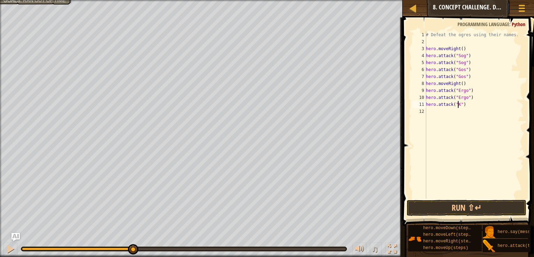
scroll to position [3, 3]
type textarea "hero.attack("Kro")"
click at [439, 106] on div "# Defeat the ogres using their names. hero . moveRight ( ) hero . attack ( "Sog…" at bounding box center [474, 121] width 99 height 181
click at [438, 110] on div "# Defeat the ogres using their names. hero . moveRight ( ) hero . attack ( "Sog…" at bounding box center [474, 121] width 99 height 181
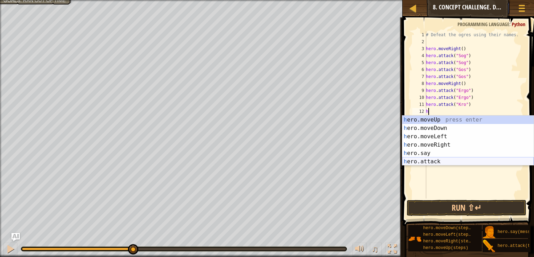
click at [431, 160] on div "h ero.moveUp press enter h ero.moveDown press enter h ero.moveLeft press enter …" at bounding box center [469, 149] width 132 height 67
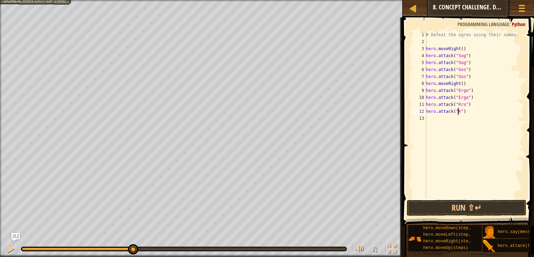
scroll to position [3, 3]
type textarea "hero.attack("Kro")"
click at [444, 209] on button "Run ⇧↵" at bounding box center [467, 208] width 120 height 16
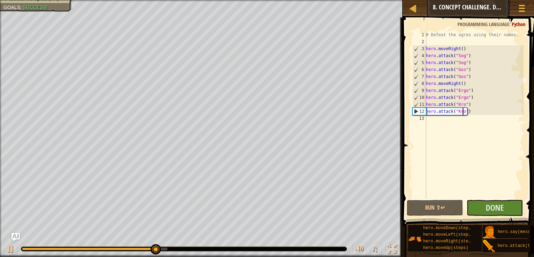
click at [475, 121] on div "# Defeat the ogres using their names. hero . moveRight ( ) hero . attack ( "Sog…" at bounding box center [474, 121] width 99 height 181
type textarea "h"
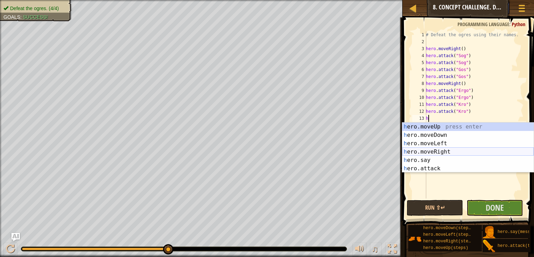
click at [469, 149] on div "h ero.moveUp press enter h ero.moveDown press enter h ero.moveLeft press enter …" at bounding box center [469, 155] width 132 height 67
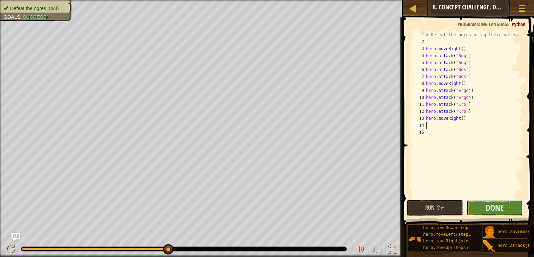
click at [482, 206] on button "Done" at bounding box center [495, 208] width 56 height 16
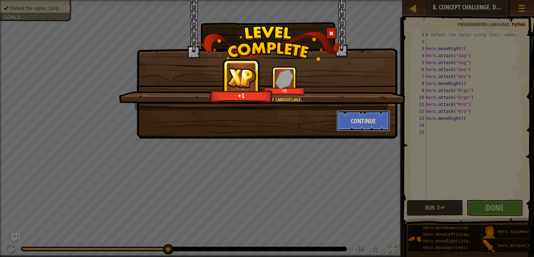
click at [372, 116] on button "Continue" at bounding box center [364, 120] width 54 height 21
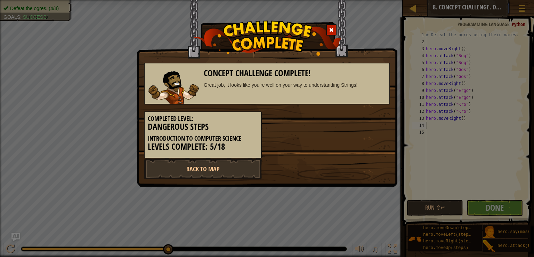
click at [246, 156] on div "Completed Level: Dangerous Steps Introduction to Computer Science Levels Comple…" at bounding box center [203, 134] width 118 height 47
click at [245, 160] on link "Back to Map" at bounding box center [203, 168] width 118 height 21
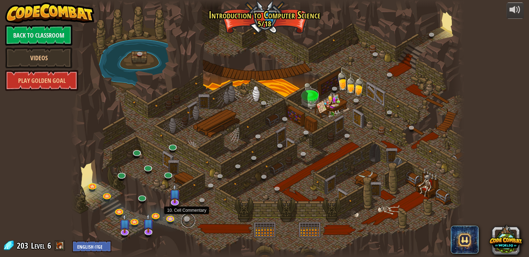
click at [187, 220] on link at bounding box center [188, 220] width 14 height 14
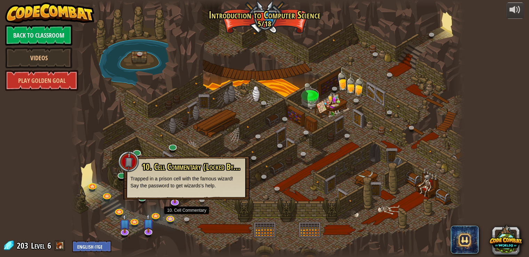
click at [202, 220] on div at bounding box center [267, 128] width 393 height 257
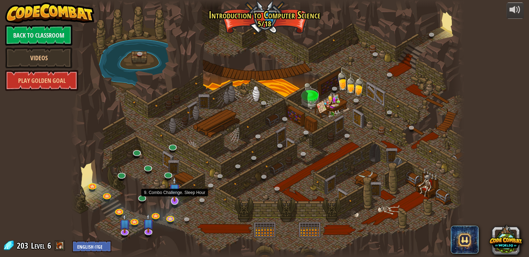
click at [174, 200] on img at bounding box center [174, 188] width 11 height 25
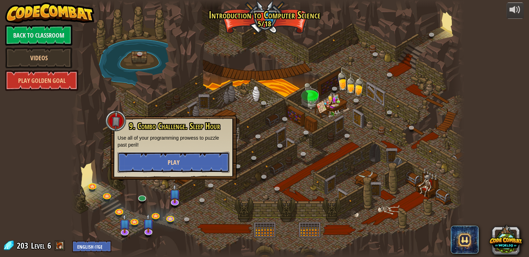
click at [196, 169] on button "Play" at bounding box center [174, 162] width 112 height 21
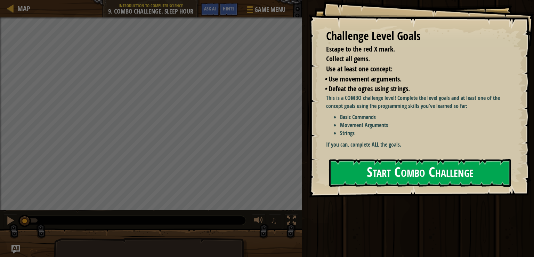
click at [378, 162] on button "Start Combo Challenge" at bounding box center [421, 172] width 182 height 27
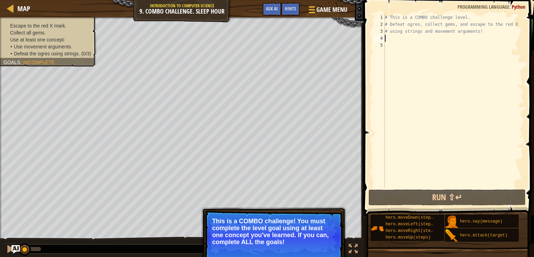
click at [486, 36] on div "# This is a COMBO challenge level. # Defeat [PERSON_NAME], collect gems, and es…" at bounding box center [454, 108] width 140 height 188
click at [488, 27] on div "# This is a COMBO challenge level. # Defeat [PERSON_NAME], collect gems, and es…" at bounding box center [454, 108] width 140 height 188
click at [484, 33] on div "# This is a COMBO challenge level. # Defeat [PERSON_NAME], collect gems, and es…" at bounding box center [454, 108] width 140 height 188
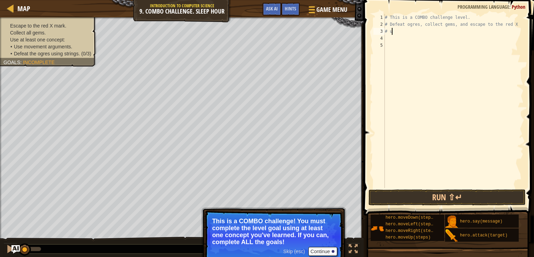
type textarea "#"
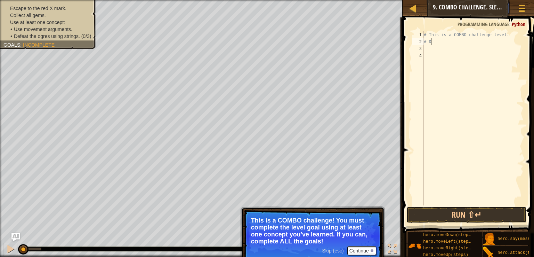
type textarea "#"
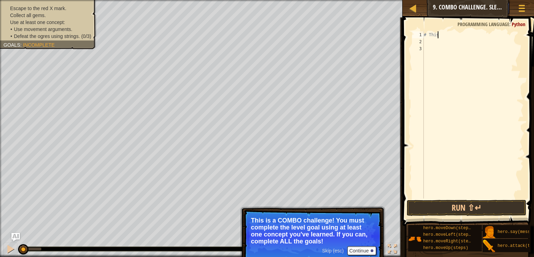
type textarea "#"
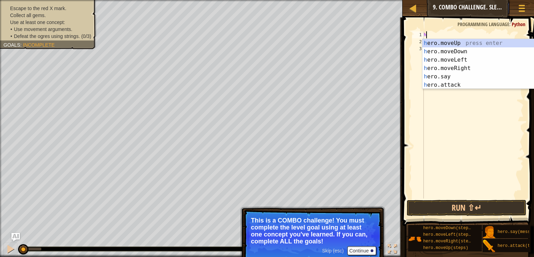
scroll to position [3, 0]
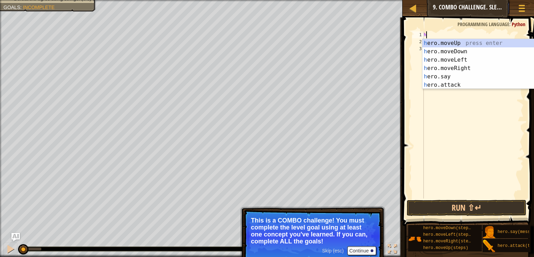
type textarea "h"
